Goal: Task Accomplishment & Management: Complete application form

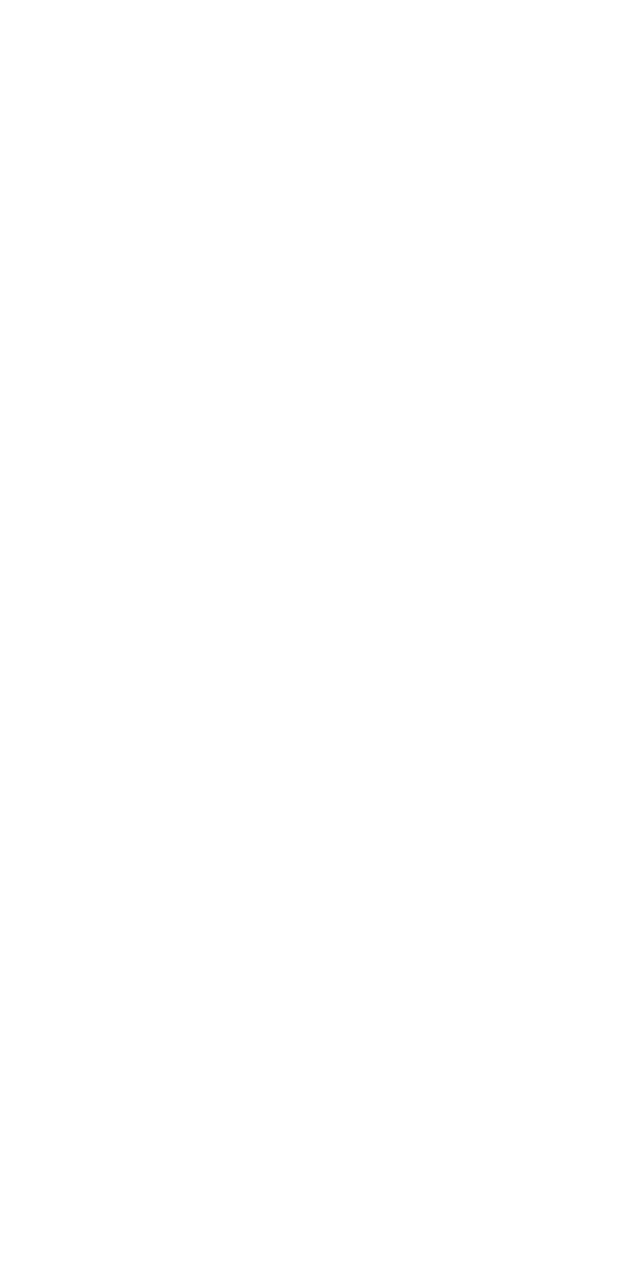
scroll to position [37, 0]
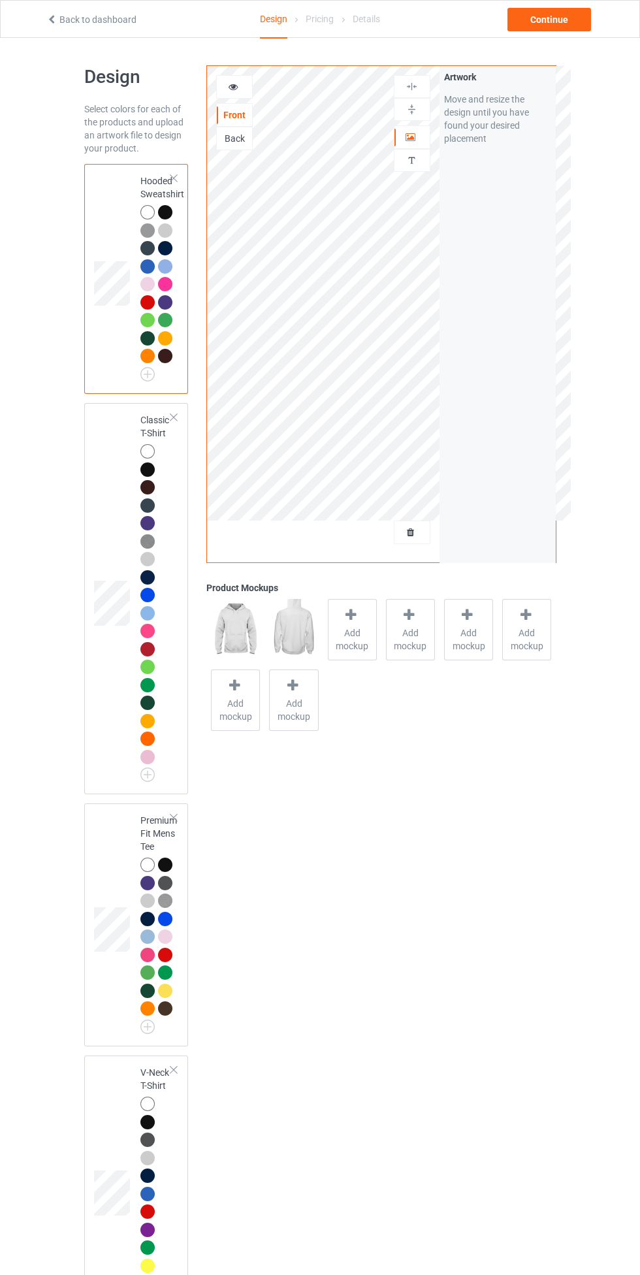
click at [146, 451] on div at bounding box center [147, 451] width 14 height 14
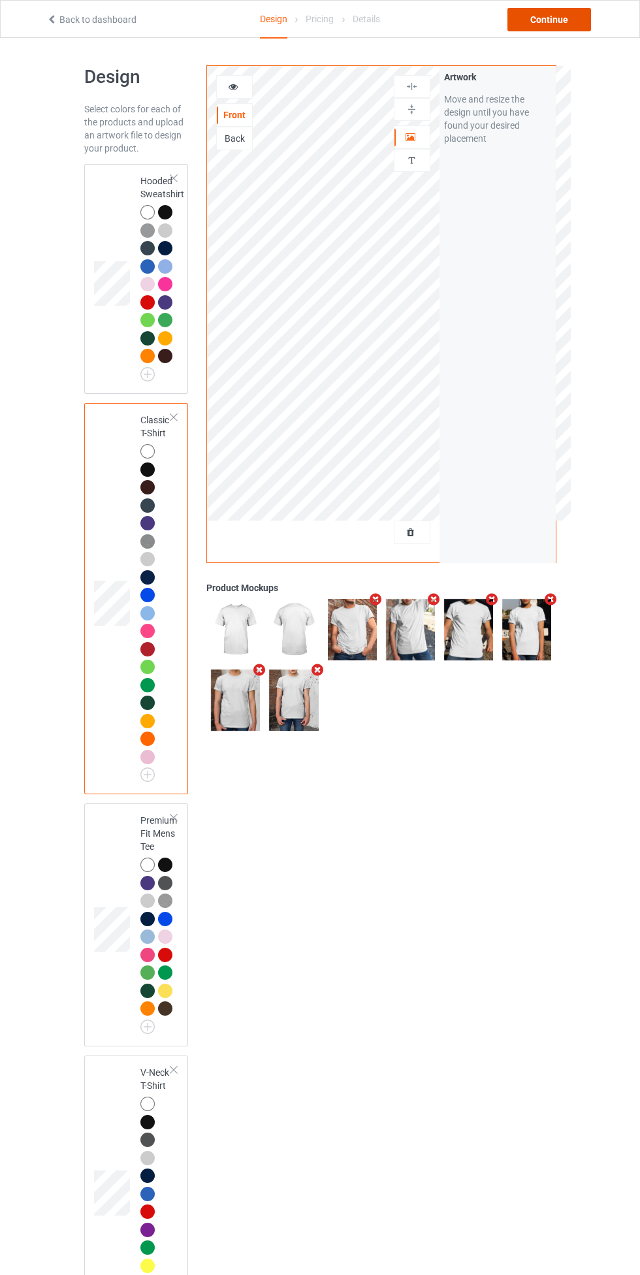
click at [587, 14] on div "Continue" at bounding box center [550, 20] width 84 height 24
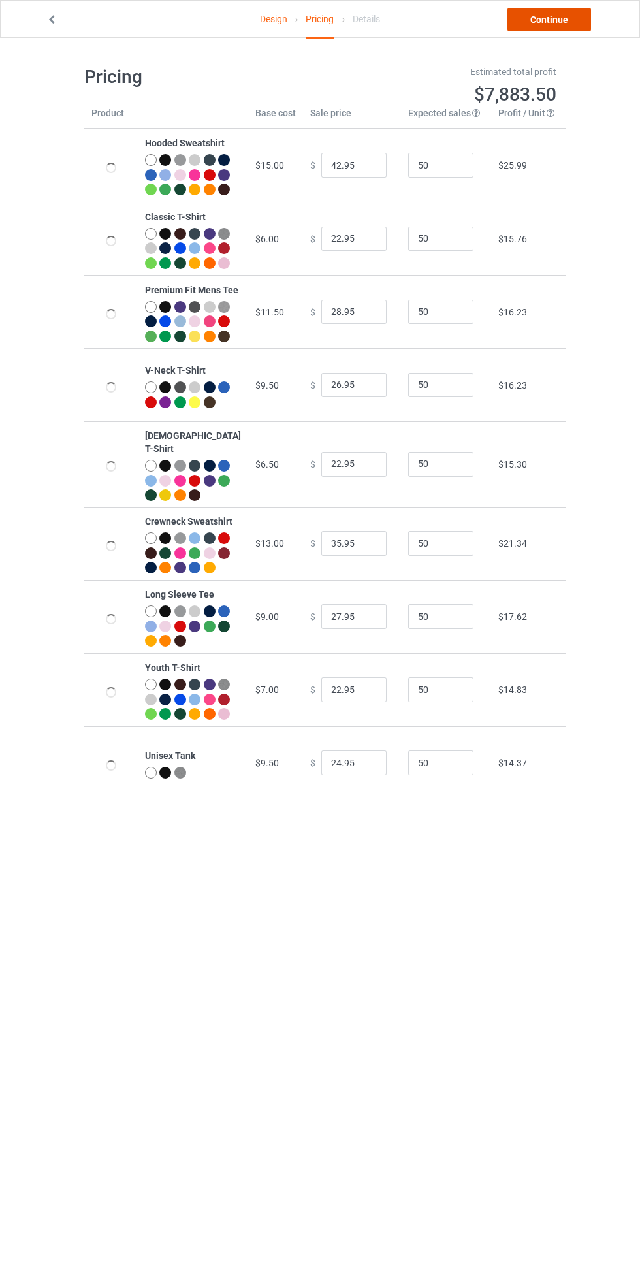
click at [587, 14] on link "Continue" at bounding box center [550, 20] width 84 height 24
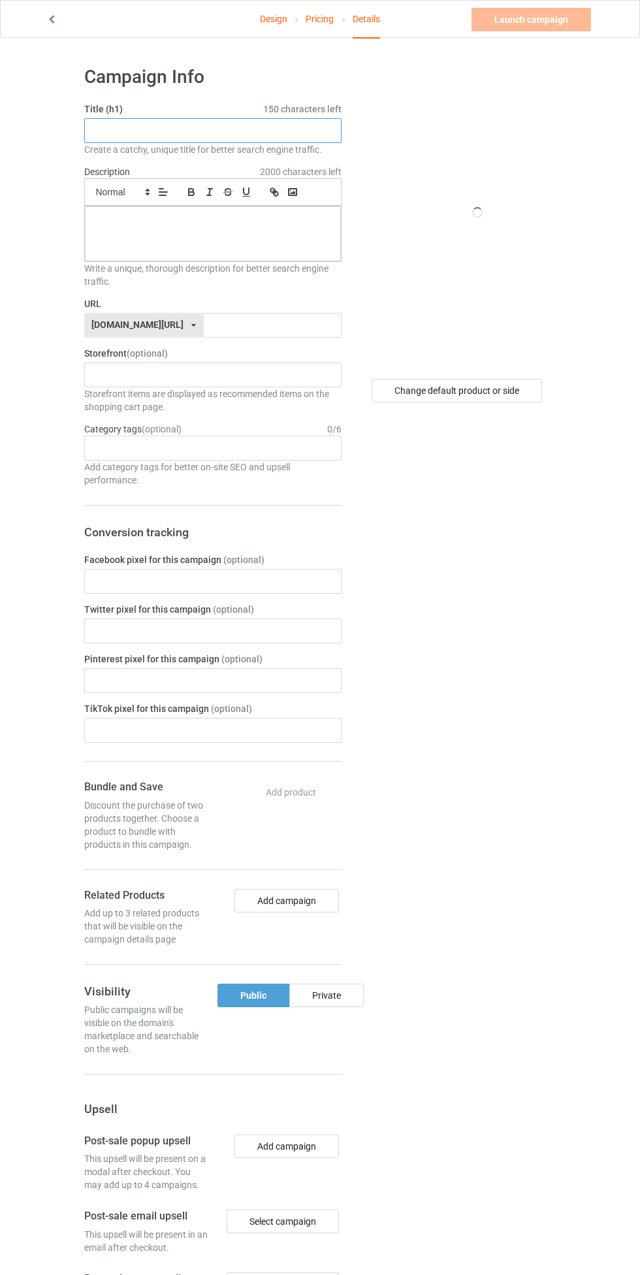
click at [281, 136] on input "text" at bounding box center [212, 130] width 257 height 25
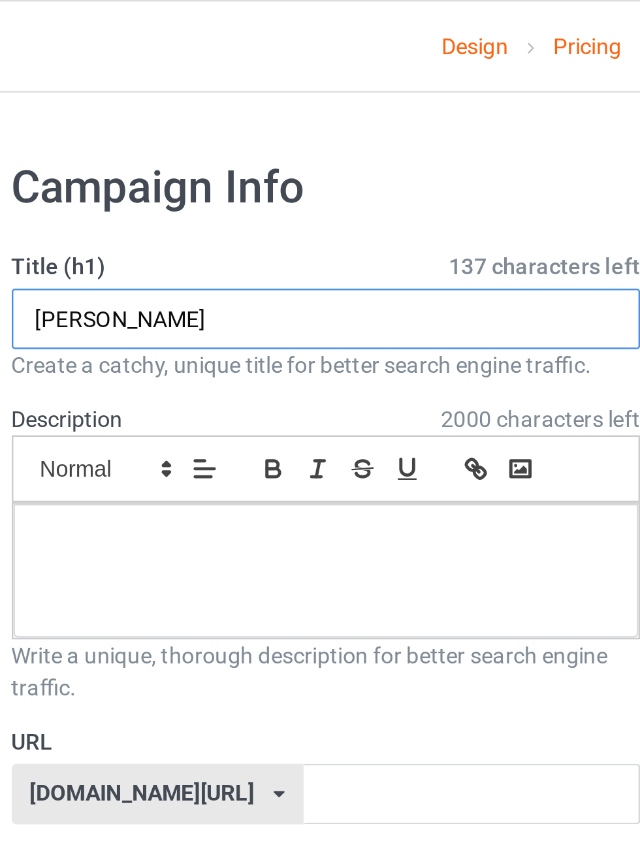
type input "[PERSON_NAME]"
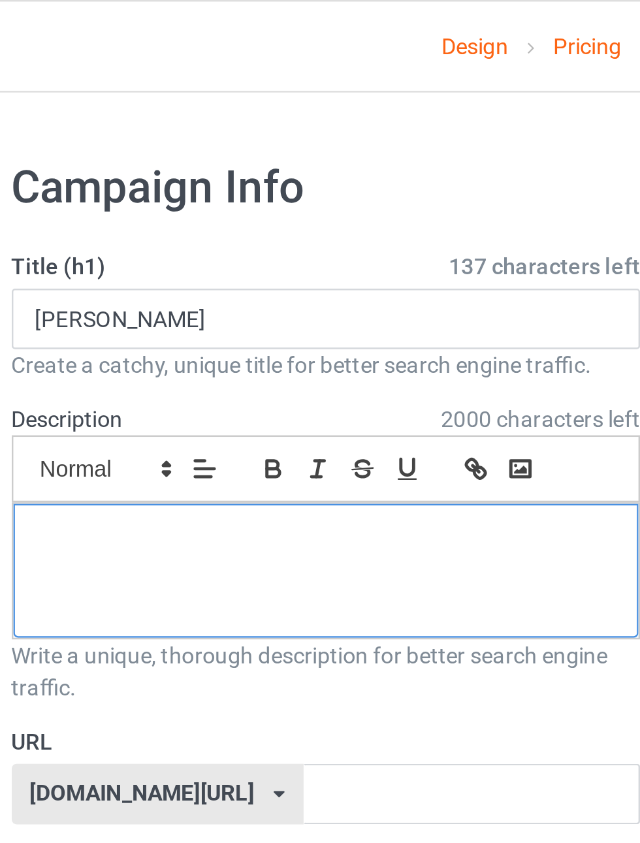
click at [118, 240] on div at bounding box center [213, 233] width 256 height 55
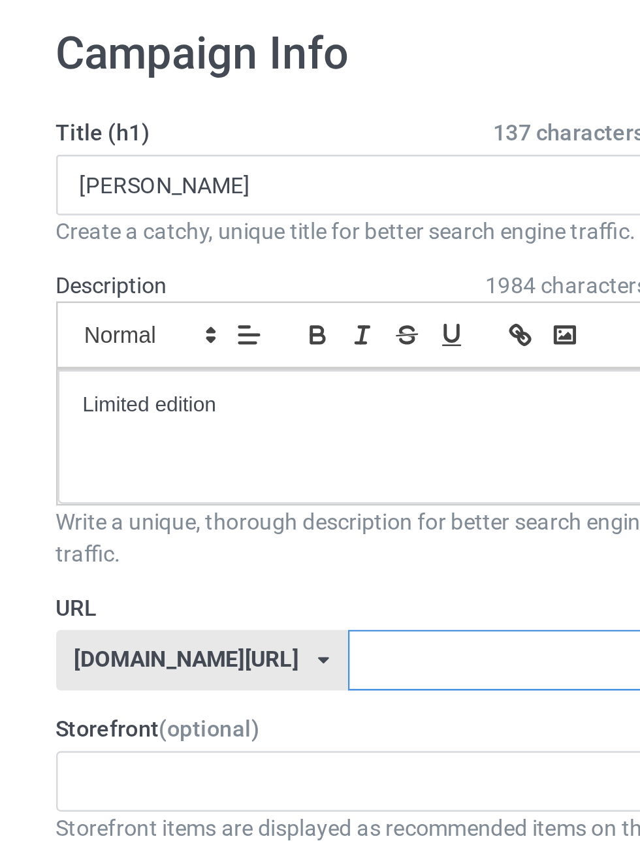
click at [272, 323] on input "text" at bounding box center [273, 325] width 138 height 25
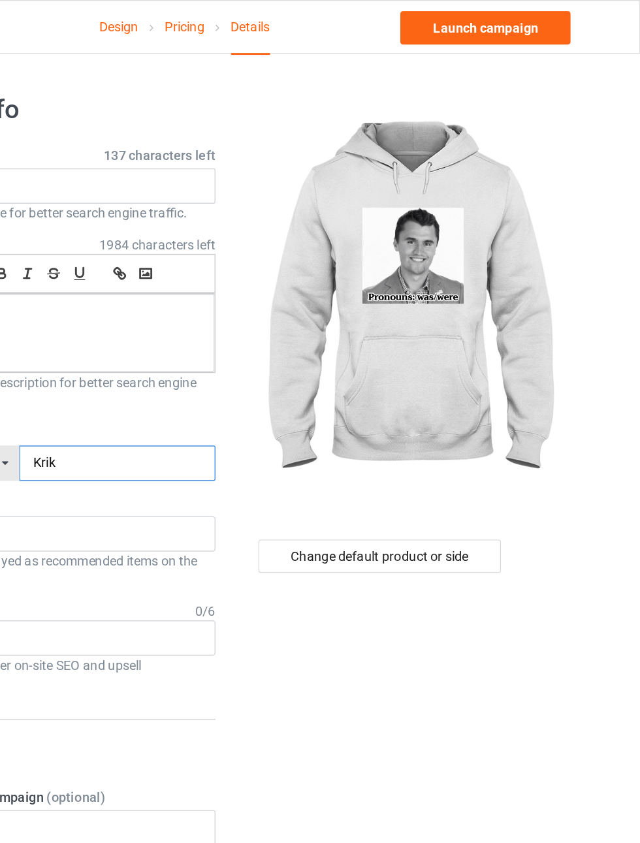
type input "Krik"
click at [508, 402] on div "Change default product or side" at bounding box center [457, 391] width 170 height 24
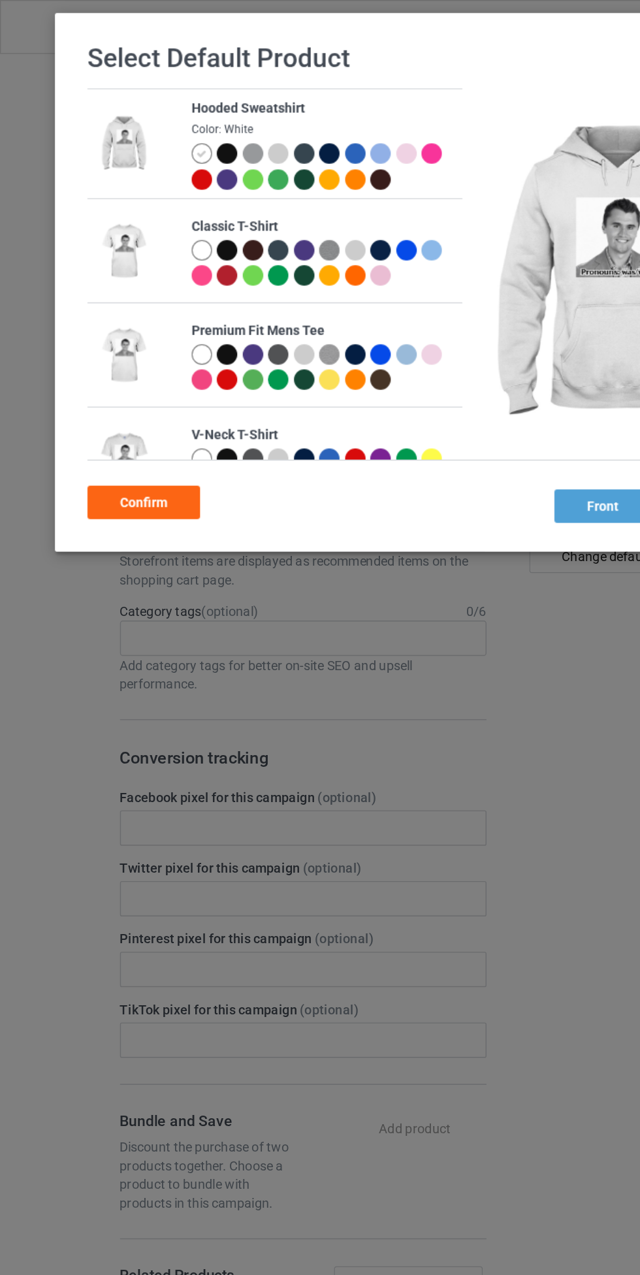
click at [162, 181] on div at bounding box center [159, 176] width 14 height 14
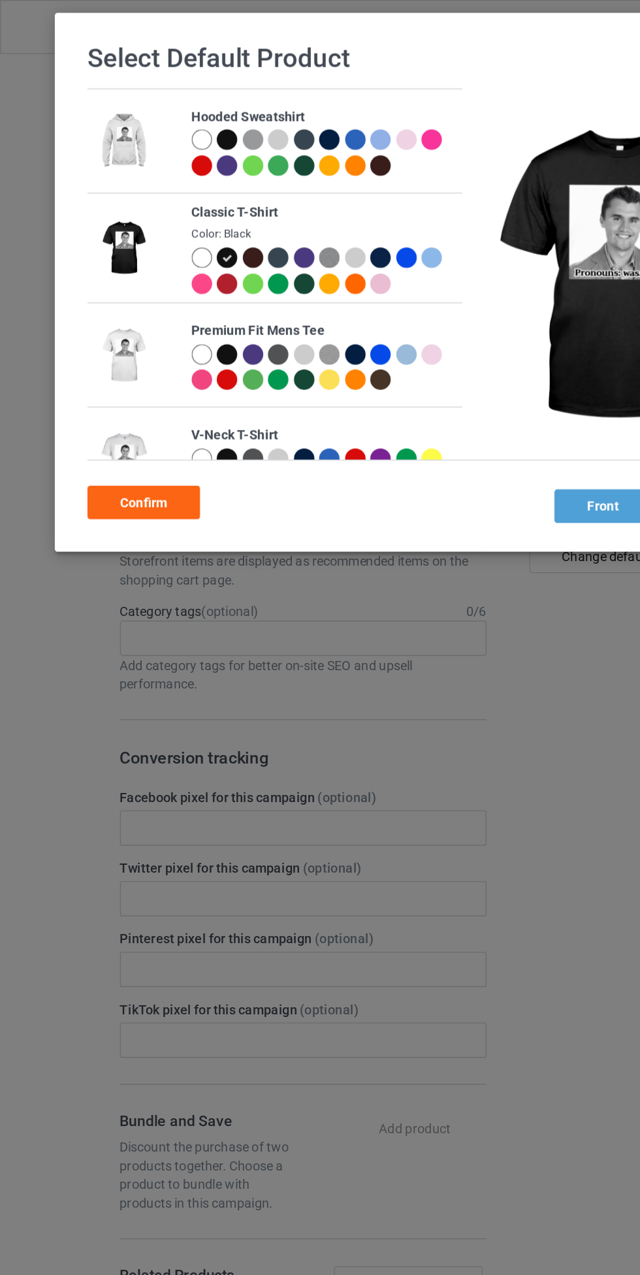
click at [78, 356] on div "Confirm" at bounding box center [100, 353] width 79 height 24
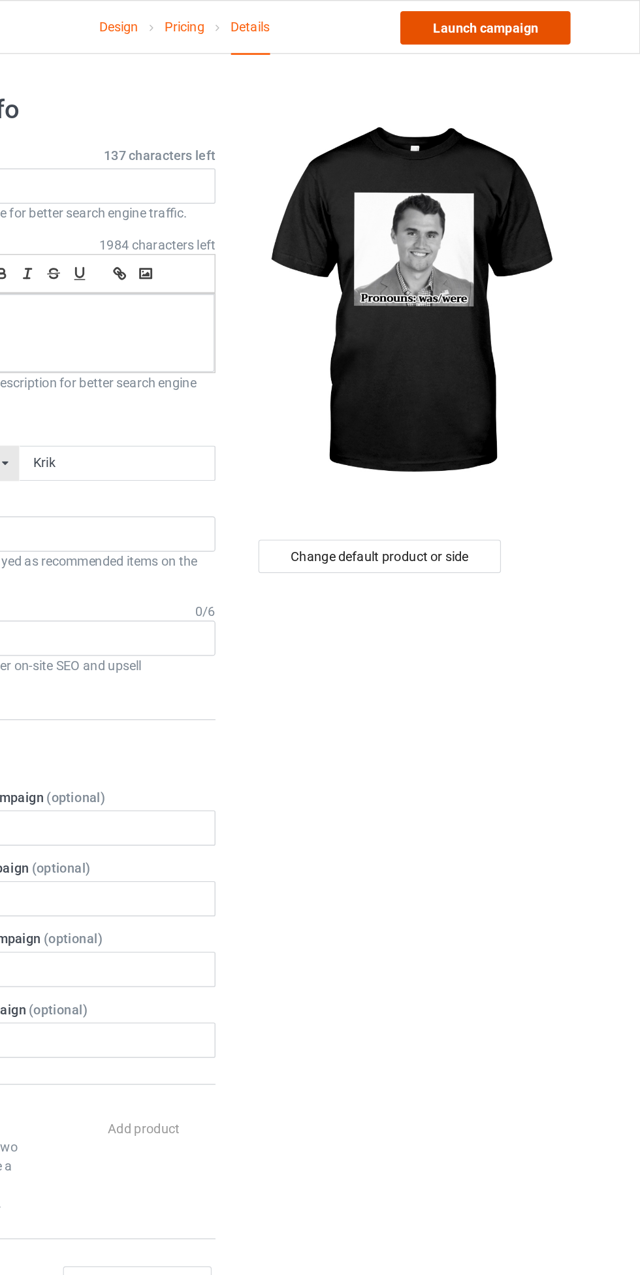
click at [558, 19] on link "Launch campaign" at bounding box center [532, 20] width 120 height 24
